Goal: Task Accomplishment & Management: Use online tool/utility

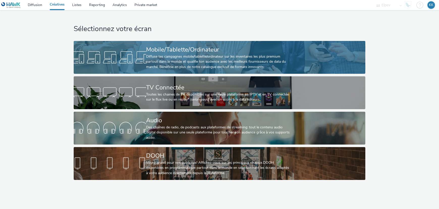
click at [181, 46] on div "Mobile/Tablette/Ordinateur" at bounding box center [218, 49] width 145 height 9
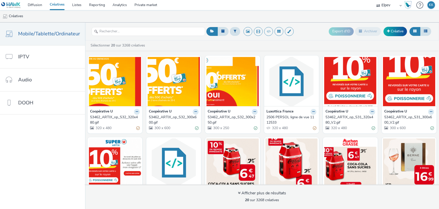
click at [382, 5] on select "Elpev Nanotéra Périmédias" at bounding box center [389, 5] width 30 height 10
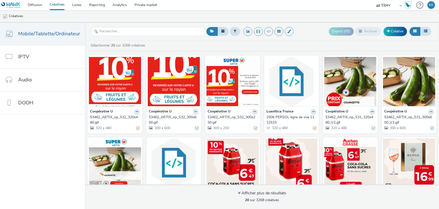
select select "7502541c-291d-438e-9ed0-28cfb675a45a"
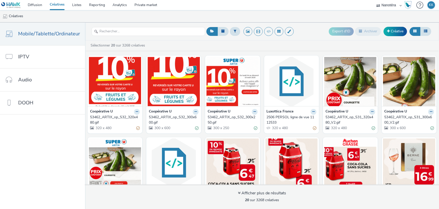
click at [374, 0] on select "Elpev Nanotéra Périmédias" at bounding box center [389, 5] width 30 height 10
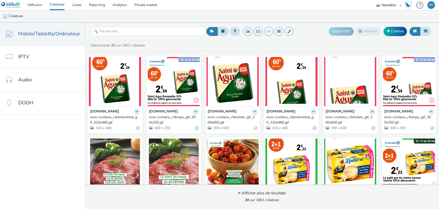
click at [392, 5] on select "Elpev Nanotéra Périmédias" at bounding box center [389, 5] width 30 height 10
select select "2c2881b8-a35e-4ab4-afa0-3ba52d3fbcb3"
click at [374, 0] on select "Elpev Nanotéra Périmédias" at bounding box center [389, 5] width 30 height 10
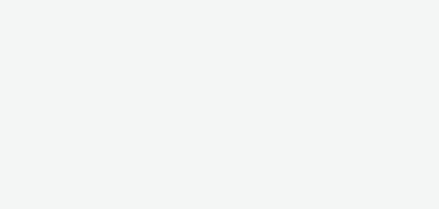
select select "2c2881b8-a35e-4ab4-afa0-3ba52d3fbcb3"
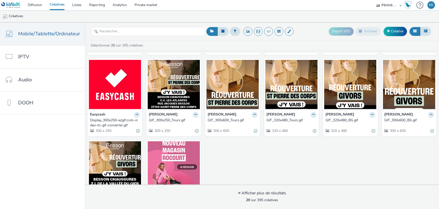
scroll to position [189, 0]
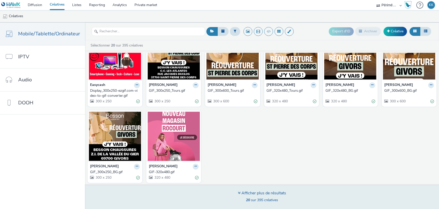
click at [268, 191] on div "Afficher plus de résultats" at bounding box center [262, 193] width 48 height 6
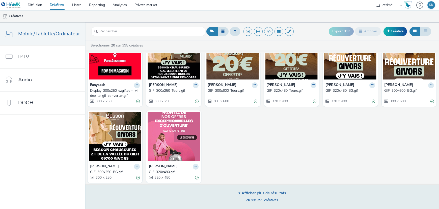
click at [271, 191] on div "Afficher plus de résultats" at bounding box center [262, 193] width 48 height 6
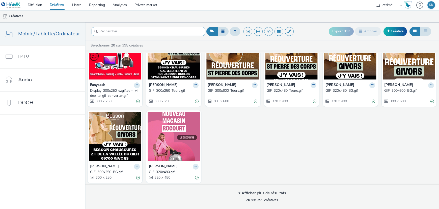
click at [122, 30] on input "text" at bounding box center [148, 31] width 113 height 9
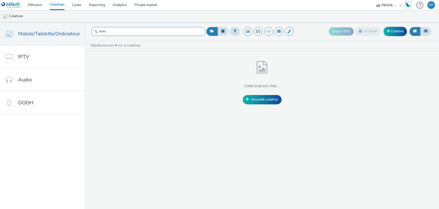
type input "luxo"
click at [381, 5] on select "Elpev Nanotéra Périmédias" at bounding box center [389, 5] width 30 height 10
select select "339a9c0c-38a9-42ce-a64d-aa3829dbdd76"
click at [374, 0] on select "Elpev Nanotéra Périmédias" at bounding box center [389, 5] width 30 height 10
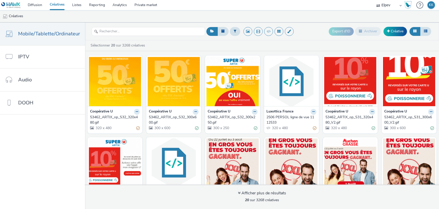
scroll to position [95, 0]
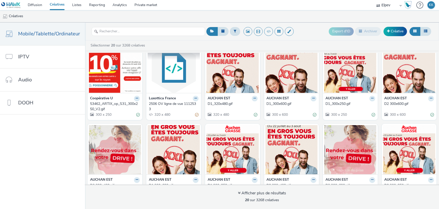
click at [173, 71] on img at bounding box center [174, 68] width 52 height 49
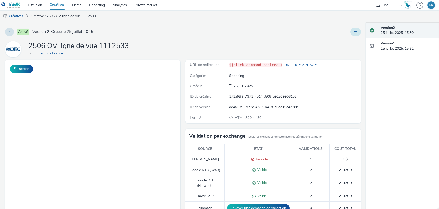
click at [350, 32] on button at bounding box center [355, 31] width 10 height 9
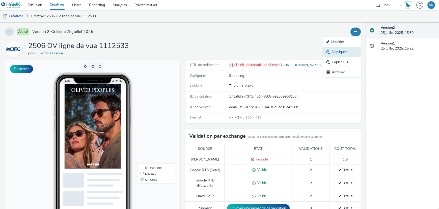
click at [338, 53] on link "Dupliquer" at bounding box center [342, 52] width 38 height 10
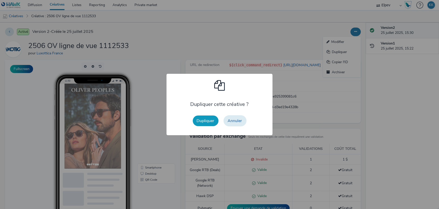
click at [206, 123] on button "Dupliquer" at bounding box center [206, 120] width 26 height 11
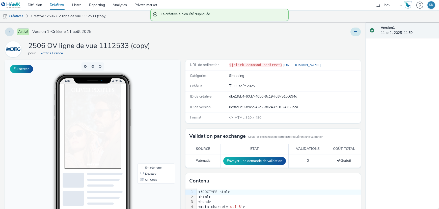
click at [354, 32] on icon at bounding box center [355, 32] width 3 height 4
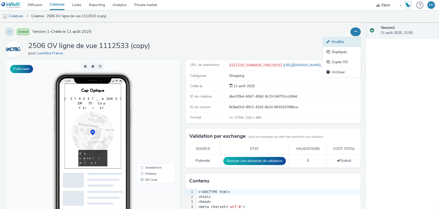
click at [330, 40] on link "Modifier" at bounding box center [342, 42] width 38 height 10
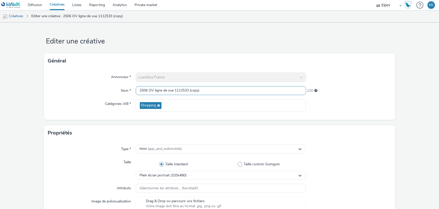
drag, startPoint x: 208, startPoint y: 90, endPoint x: 120, endPoint y: 89, distance: 87.3
click at [120, 89] on div "Nom * 2506 OV ligne de vue 1112533 (copy) 220" at bounding box center [219, 90] width 343 height 9
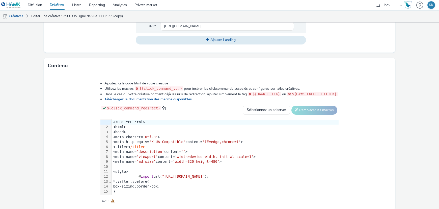
scroll to position [227, 0]
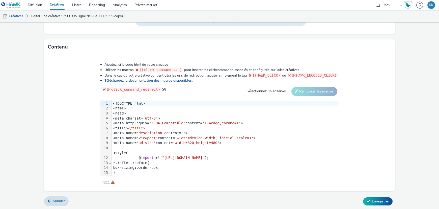
type input "Drive to store D&G"
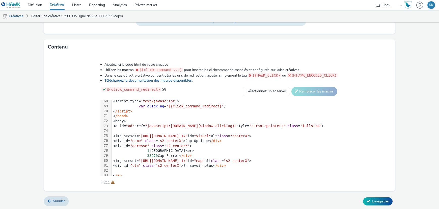
scroll to position [347, 0]
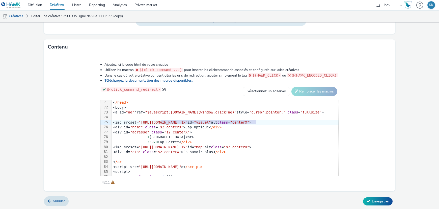
drag, startPoint x: 126, startPoint y: 122, endPoint x: 221, endPoint y: 122, distance: 95.6
click at [188, 122] on span ""[URL][DOMAIN_NAME] 1x"" at bounding box center [163, 122] width 49 height 4
drag, startPoint x: 229, startPoint y: 121, endPoint x: 126, endPoint y: 122, distance: 102.6
click at [139, 122] on span ""[URL][DOMAIN_NAME] 1x"" at bounding box center [163, 122] width 49 height 4
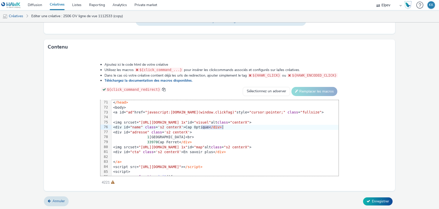
drag, startPoint x: 167, startPoint y: 127, endPoint x: 187, endPoint y: 128, distance: 20.5
click at [187, 128] on div "<div id= "name" class = 's2 centerX' >Cap Optique< /div>" at bounding box center [275, 127] width 328 height 5
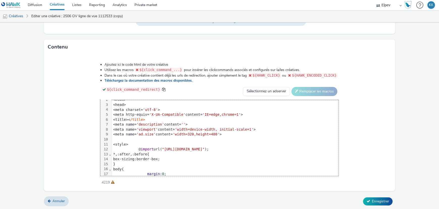
scroll to position [0, 0]
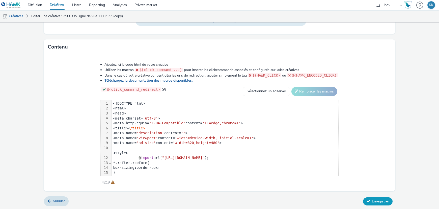
click at [378, 199] on span "Enregistrer" at bounding box center [380, 200] width 17 height 5
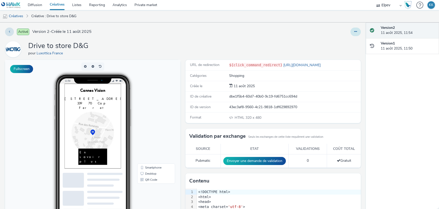
click at [355, 31] on button at bounding box center [355, 31] width 10 height 9
click at [337, 44] on link "Modifier" at bounding box center [342, 42] width 38 height 10
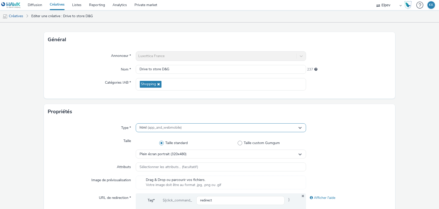
scroll to position [32, 0]
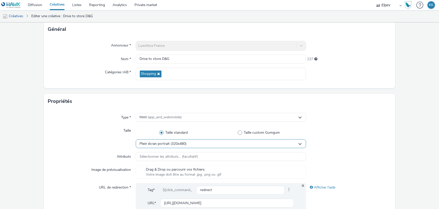
click at [187, 142] on div "Plein écran portrait (320x480)" at bounding box center [221, 143] width 170 height 9
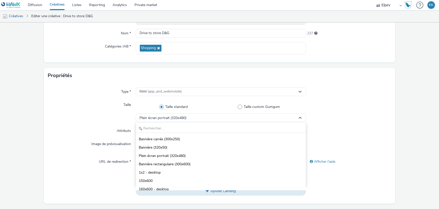
scroll to position [95, 0]
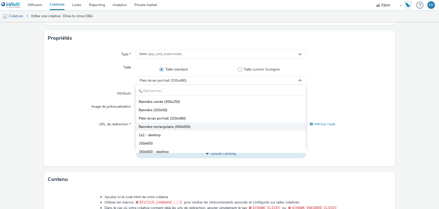
click at [165, 127] on span "Bannière rectangulaire (300x600)" at bounding box center [165, 126] width 52 height 5
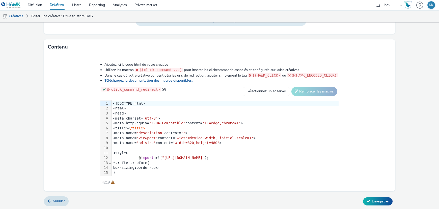
scroll to position [195, 0]
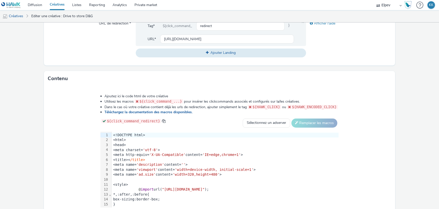
click at [204, 174] on span "'width=320,height=480'" at bounding box center [195, 174] width 47 height 4
click at [219, 173] on span "'width=300,height=480'" at bounding box center [195, 174] width 47 height 4
click at [400, 185] on form "Editer une créative Général Annonceur * Luxottica France Nom * Drive to store D…" at bounding box center [219, 34] width 439 height 414
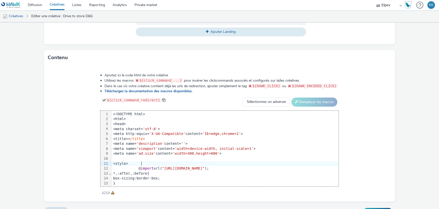
scroll to position [227, 0]
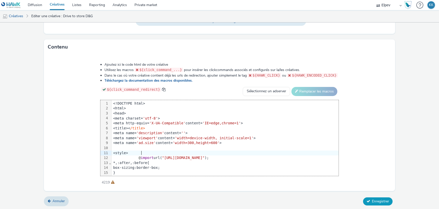
click at [379, 199] on span "Enregistrer" at bounding box center [380, 200] width 17 height 5
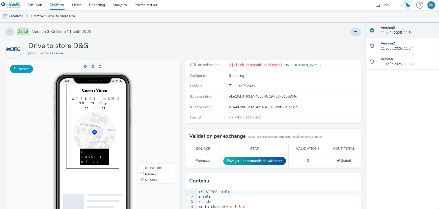
click at [16, 67] on button "Fullscreen" at bounding box center [21, 69] width 23 height 8
click at [352, 29] on button at bounding box center [355, 31] width 10 height 9
click at [338, 39] on link "Modifier" at bounding box center [342, 42] width 38 height 10
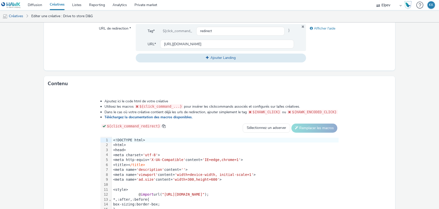
scroll to position [227, 0]
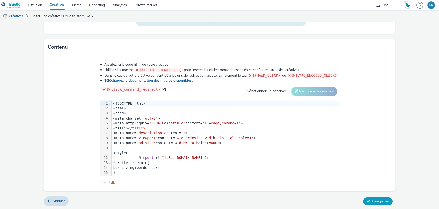
click at [379, 202] on button "Enregistrer" at bounding box center [378, 201] width 30 height 8
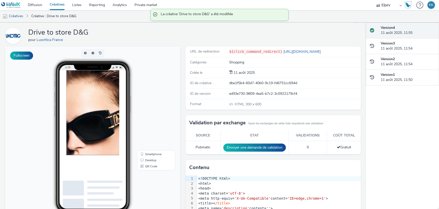
scroll to position [16, 0]
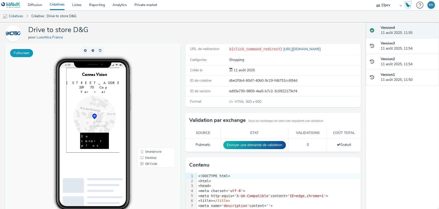
click at [22, 49] on button "Fullscreen" at bounding box center [21, 53] width 23 height 8
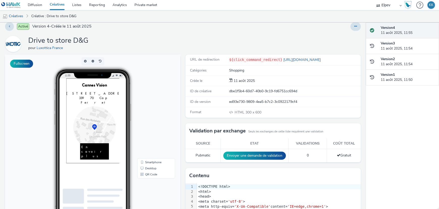
scroll to position [0, 0]
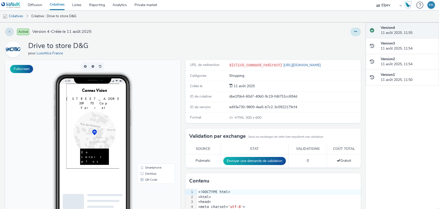
click at [353, 31] on button at bounding box center [355, 31] width 10 height 9
click at [337, 40] on link "Modifier" at bounding box center [342, 42] width 38 height 10
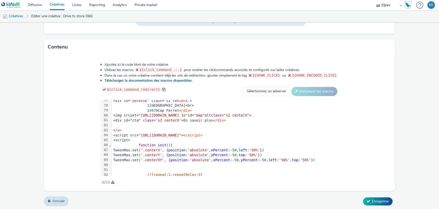
scroll to position [347, 0]
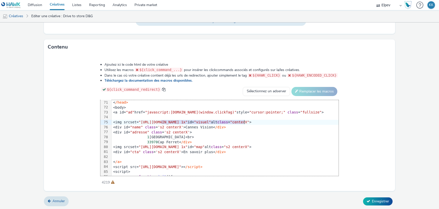
drag, startPoint x: 126, startPoint y: 121, endPoint x: 209, endPoint y: 121, distance: 83.2
click at [188, 121] on span ""[URL][DOMAIN_NAME] 1x"" at bounding box center [163, 122] width 49 height 4
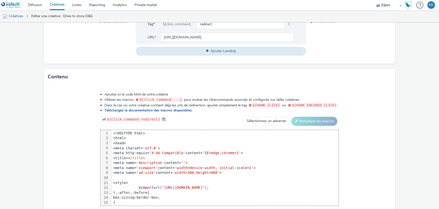
scroll to position [227, 0]
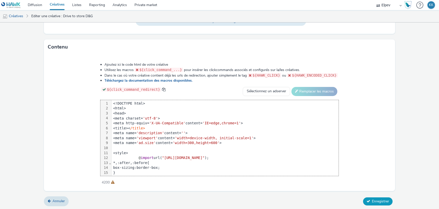
click at [372, 198] on span "Enregistrer" at bounding box center [380, 200] width 17 height 5
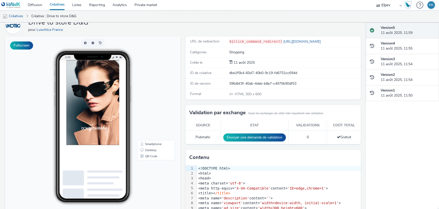
scroll to position [26, 0]
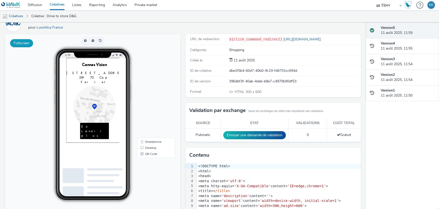
click at [20, 44] on button "Fullscreen" at bounding box center [21, 43] width 23 height 8
click at [151, 143] on link "Smartphone" at bounding box center [156, 141] width 36 height 6
click at [17, 41] on button "Fullscreen" at bounding box center [21, 43] width 23 height 8
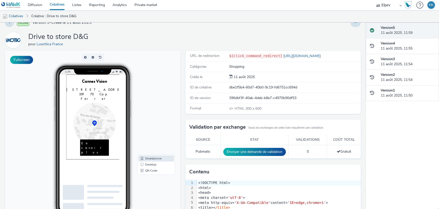
scroll to position [0, 0]
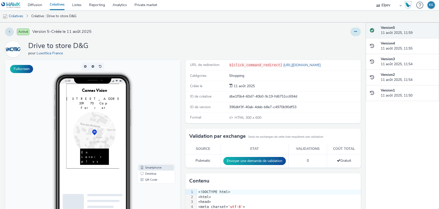
click at [350, 30] on button at bounding box center [355, 31] width 10 height 9
click at [332, 42] on link "Modifier" at bounding box center [342, 42] width 38 height 10
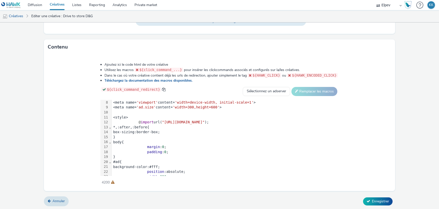
scroll to position [95, 0]
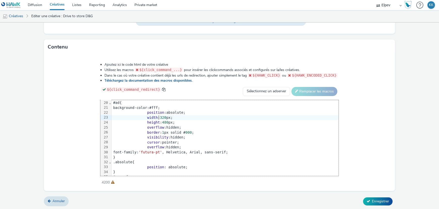
drag, startPoint x: 160, startPoint y: 117, endPoint x: 211, endPoint y: 116, distance: 50.7
click at [160, 117] on span "320" at bounding box center [163, 117] width 6 height 4
click at [162, 122] on span "480" at bounding box center [165, 122] width 6 height 4
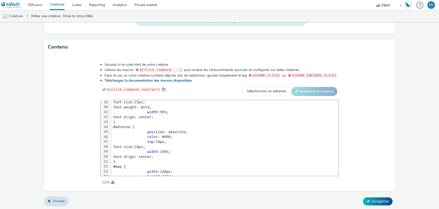
scroll to position [189, 0]
click at [378, 202] on span "Enregistrer" at bounding box center [380, 200] width 17 height 5
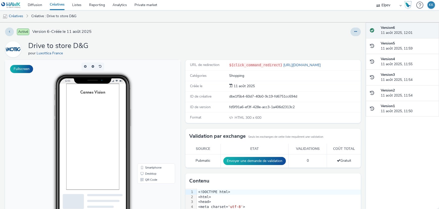
scroll to position [32, 0]
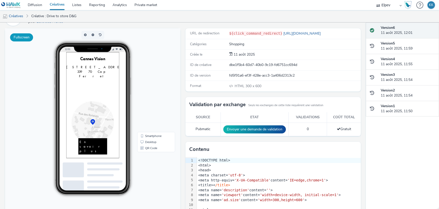
click at [25, 35] on button "Fullscreen" at bounding box center [21, 37] width 23 height 8
